Goal: Use online tool/utility: Utilize a website feature to perform a specific function

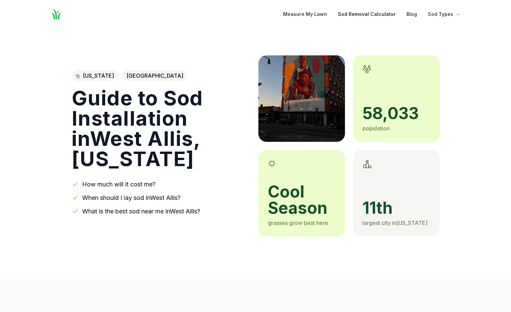
click at [367, 14] on link "Sod Removal Calculator" at bounding box center [367, 14] width 58 height 8
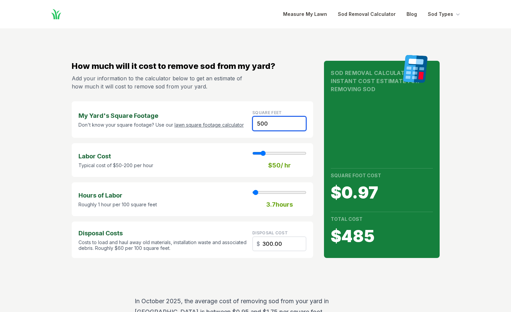
click at [281, 122] on input "500" at bounding box center [279, 123] width 54 height 15
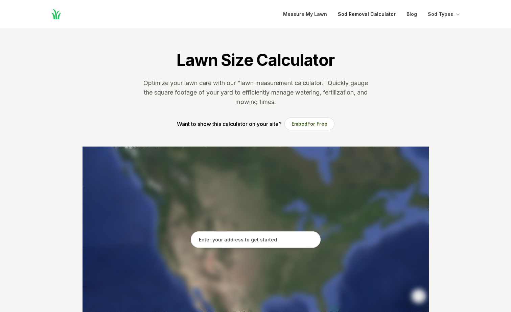
click at [370, 13] on link "Sod Removal Calculator" at bounding box center [367, 14] width 58 height 8
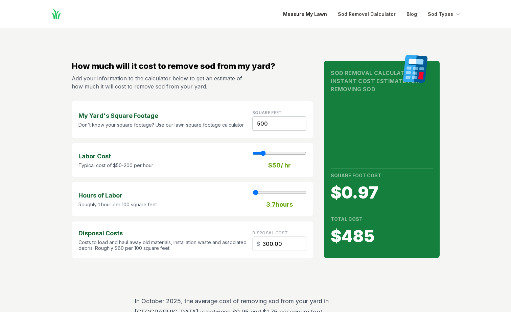
click at [323, 11] on link "Measure My Lawn" at bounding box center [305, 14] width 44 height 8
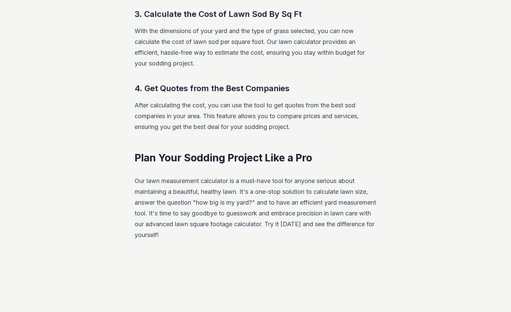
scroll to position [947, 0]
